Goal: Navigation & Orientation: Find specific page/section

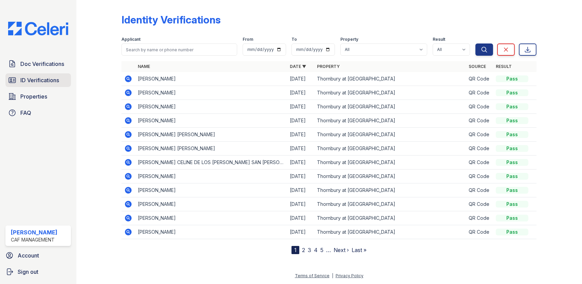
click at [21, 79] on span "ID Verifications" at bounding box center [39, 80] width 39 height 8
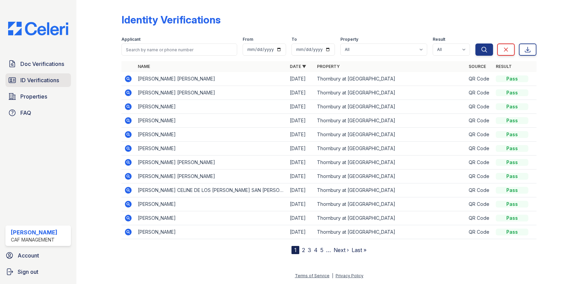
click at [19, 78] on link "ID Verifications" at bounding box center [37, 80] width 65 height 14
click at [51, 82] on span "ID Verifications" at bounding box center [39, 80] width 39 height 8
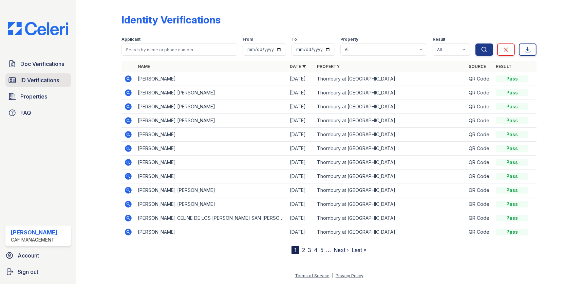
click at [51, 80] on span "ID Verifications" at bounding box center [39, 80] width 39 height 8
click at [56, 63] on span "Doc Verifications" at bounding box center [42, 64] width 44 height 8
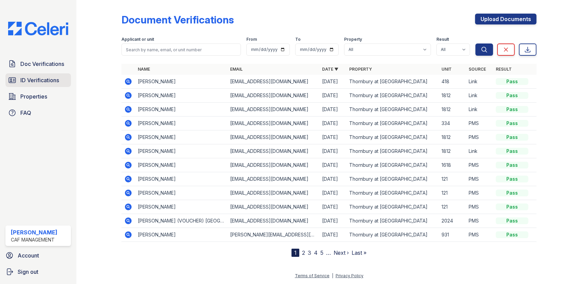
click at [51, 78] on span "ID Verifications" at bounding box center [39, 80] width 39 height 8
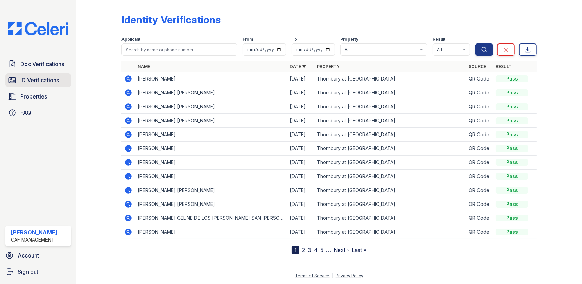
click at [52, 78] on span "ID Verifications" at bounding box center [39, 80] width 39 height 8
